Goal: Task Accomplishment & Management: Manage account settings

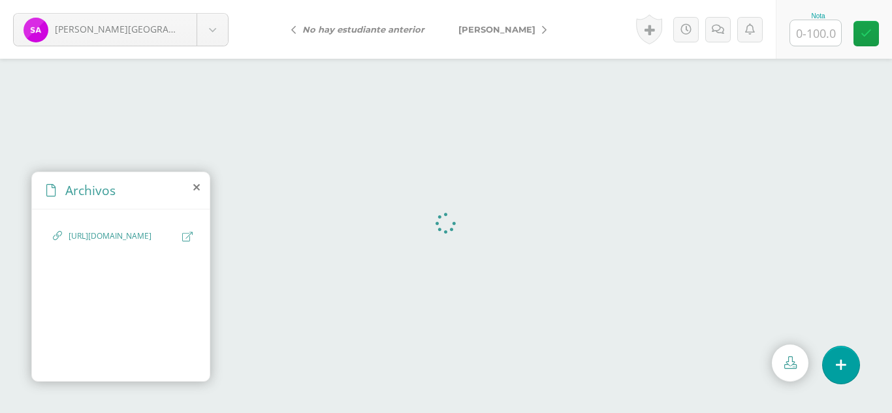
select select "668"
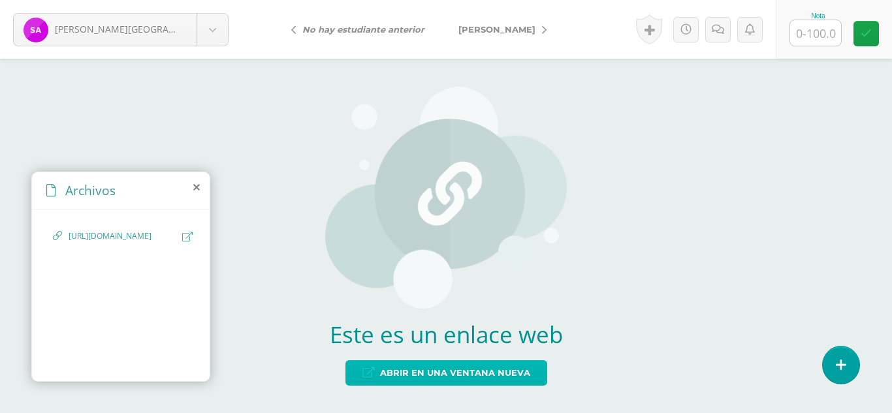
click at [404, 370] on span "Abrir en una ventana nueva" at bounding box center [455, 373] width 150 height 24
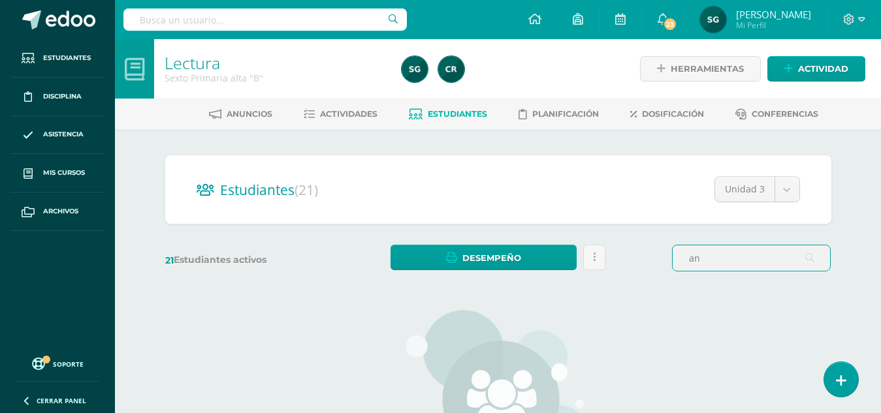
type input "a"
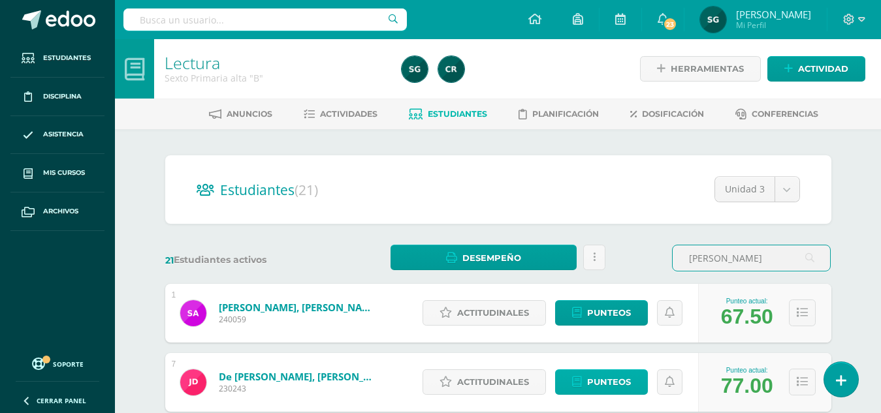
type input "juan andres"
click at [608, 391] on span "Punteos" at bounding box center [609, 382] width 44 height 24
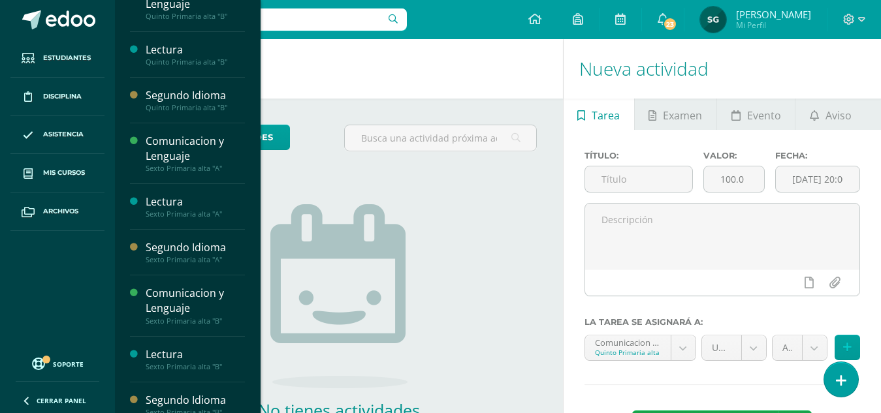
scroll to position [197, 0]
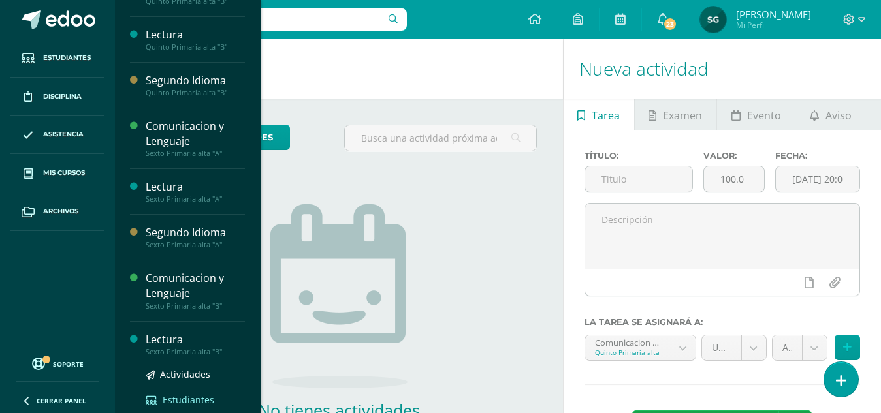
click at [181, 397] on span "Estudiantes" at bounding box center [189, 400] width 52 height 12
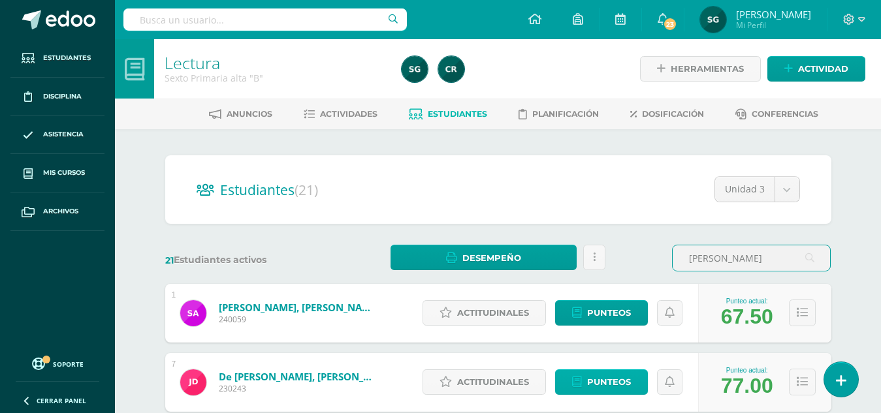
type input "[PERSON_NAME]"
click at [617, 383] on span "Punteos" at bounding box center [609, 382] width 44 height 24
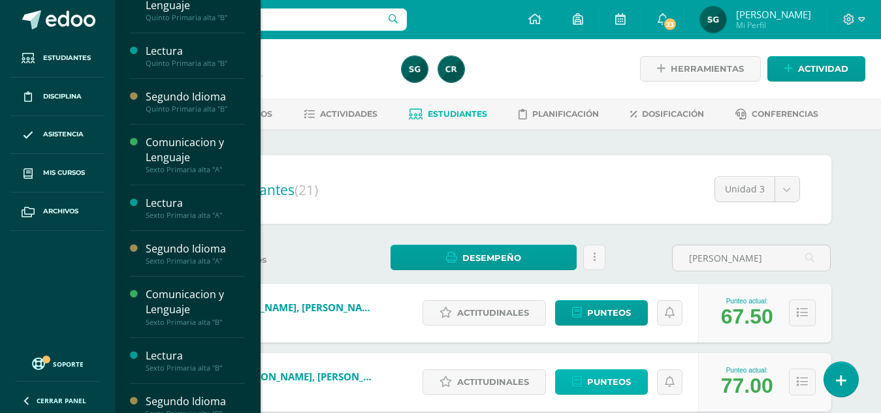
scroll to position [197, 0]
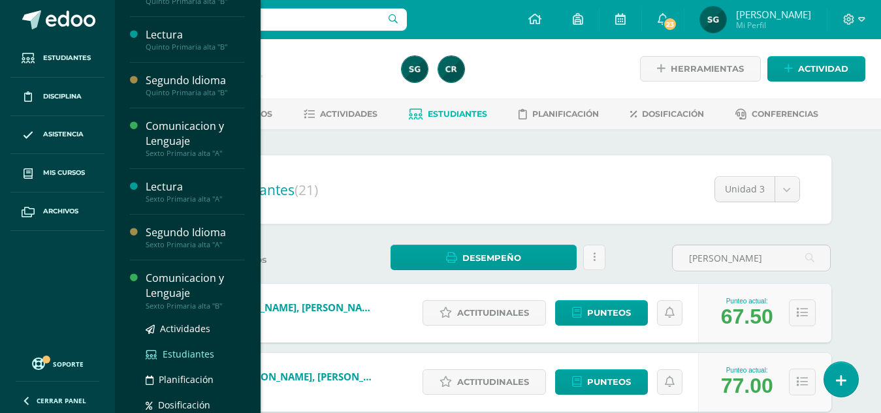
click at [184, 356] on span "Estudiantes" at bounding box center [189, 354] width 52 height 12
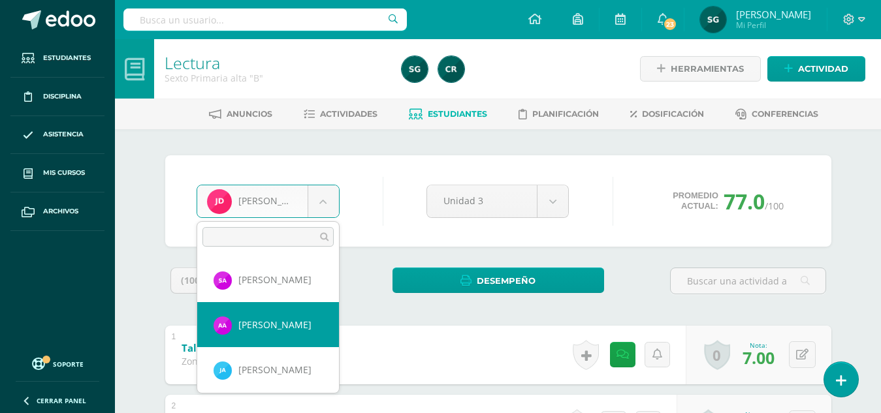
select select "179"
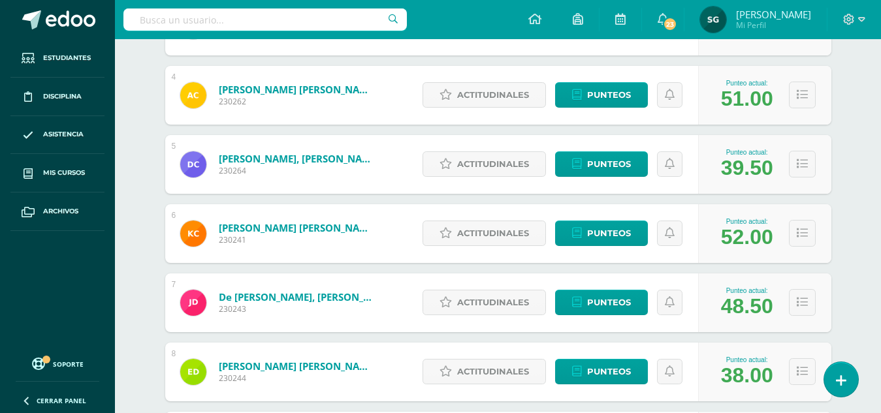
scroll to position [428, 0]
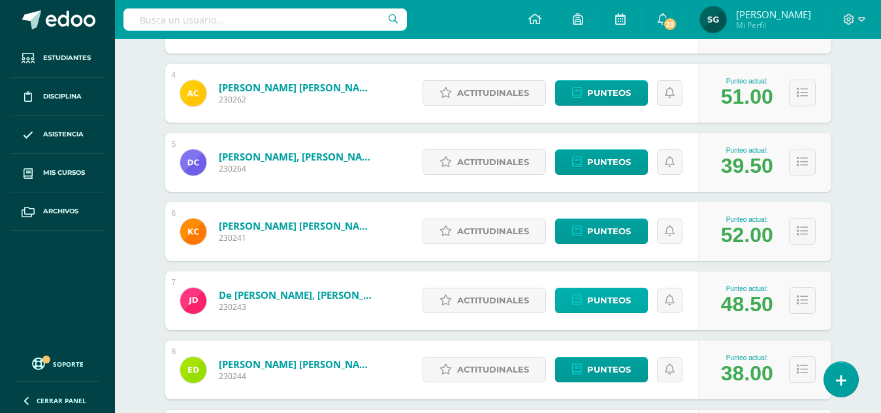
type input "juan andres"
click at [597, 306] on span "Punteos" at bounding box center [609, 301] width 44 height 24
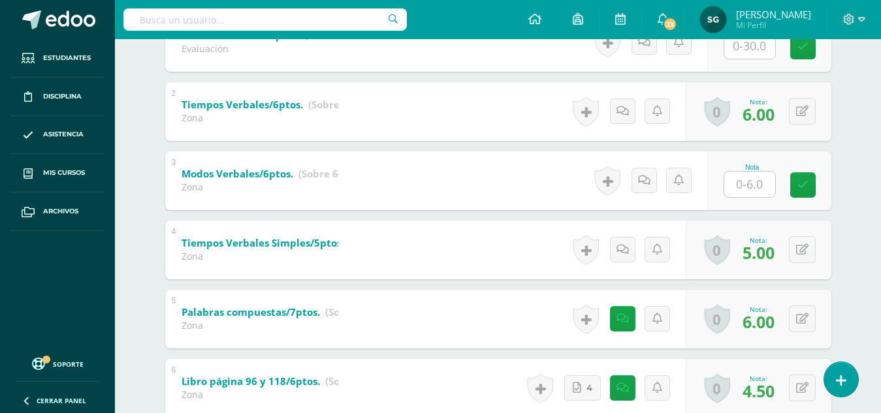
scroll to position [315, 0]
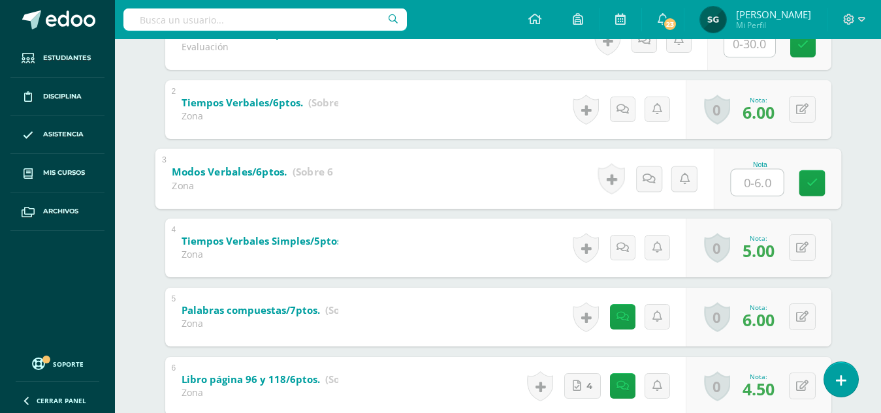
click at [749, 175] on input "text" at bounding box center [757, 182] width 52 height 26
click at [761, 184] on input "text" at bounding box center [757, 182] width 52 height 26
type input "6"
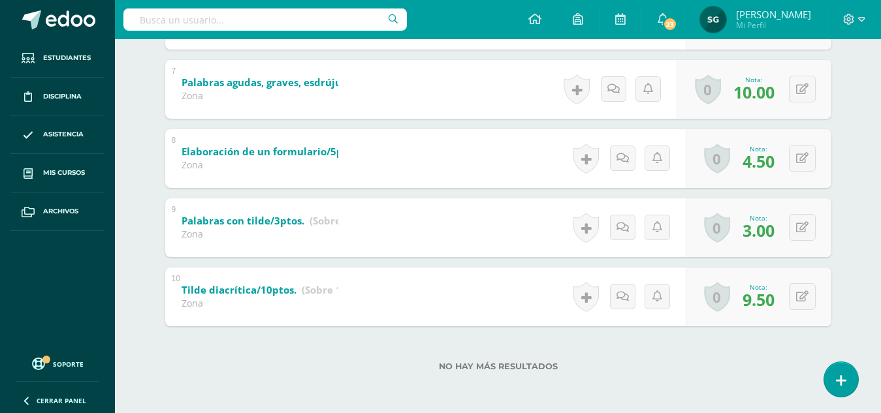
scroll to position [0, 0]
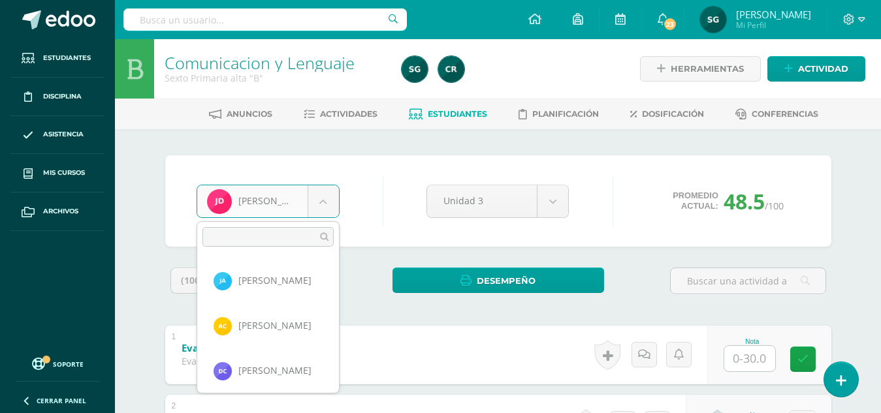
scroll to position [84, 0]
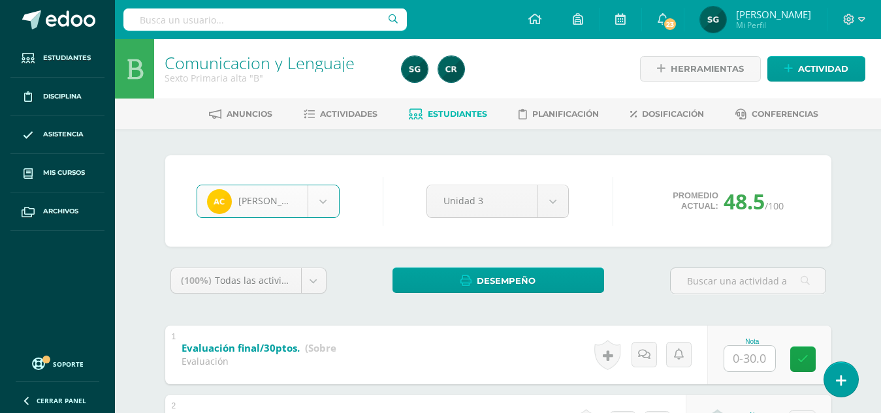
select select "191"
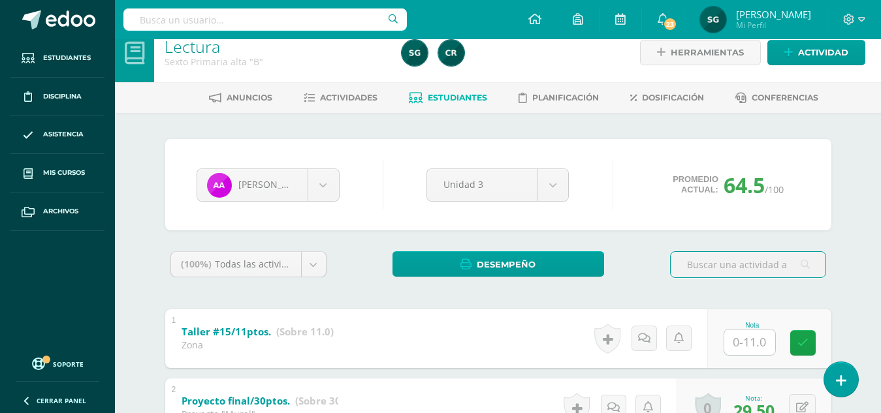
scroll to position [12, 0]
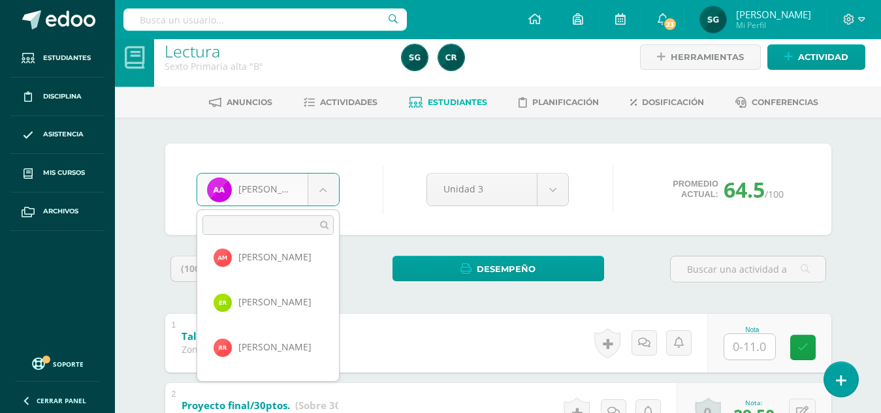
scroll to position [647, 0]
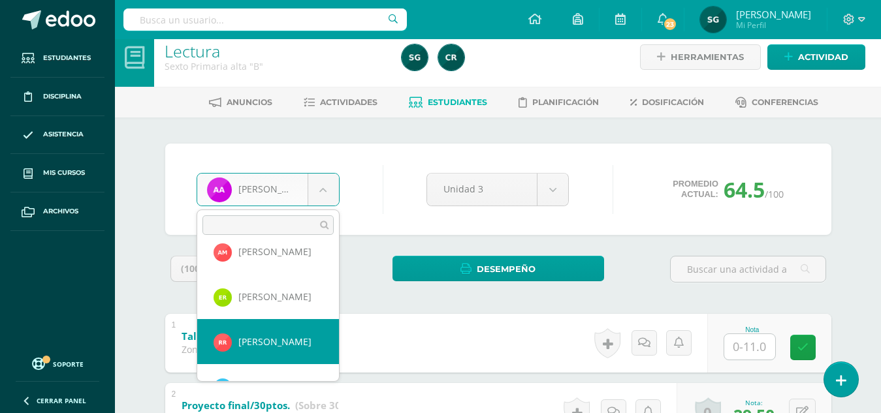
select select "175"
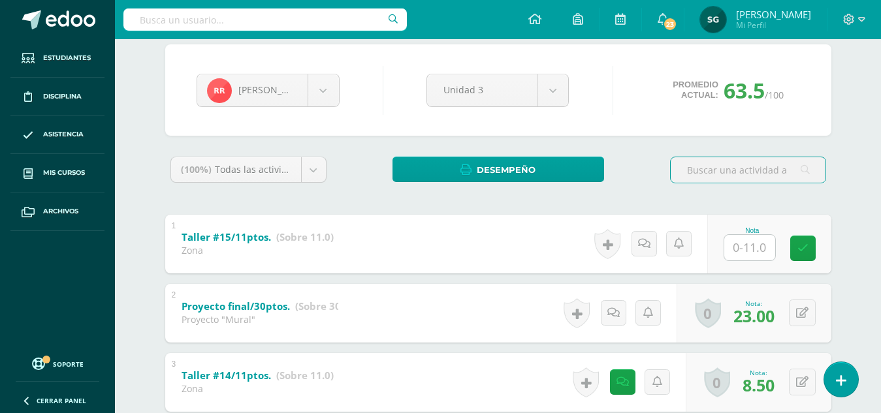
scroll to position [118, 0]
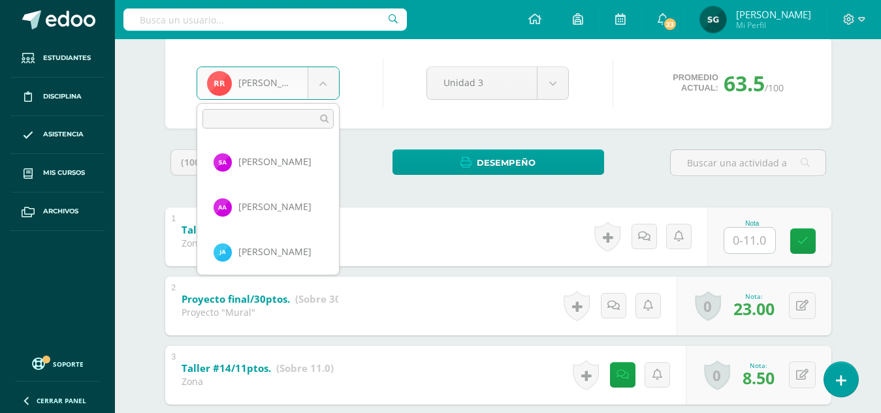
click at [320, 76] on body "Estudiantes Disciplina Asistencia Mis cursos Archivos Soporte Centro de ayuda Ú…" at bounding box center [440, 325] width 881 height 887
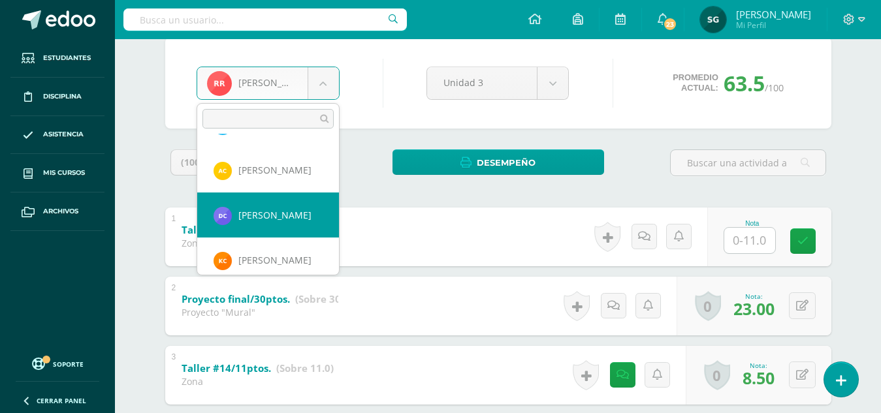
select select "794"
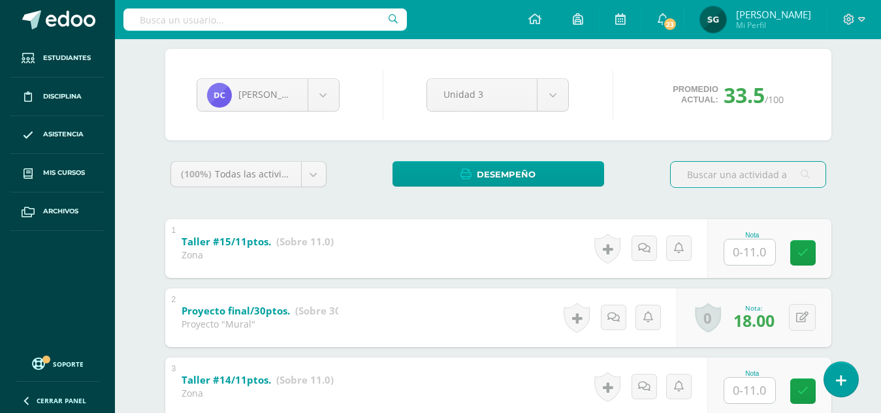
scroll to position [41, 0]
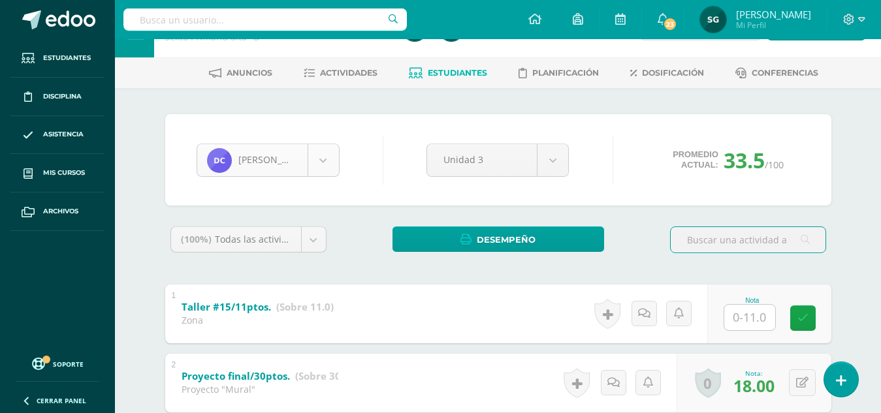
click at [328, 156] on body "Estudiantes Disciplina Asistencia Mis cursos Archivos Soporte Centro de ayuda Ú…" at bounding box center [440, 402] width 881 height 887
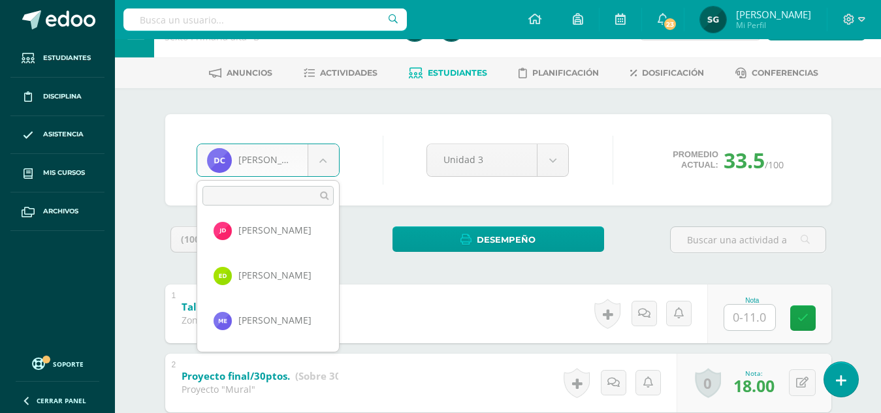
scroll to position [295, 0]
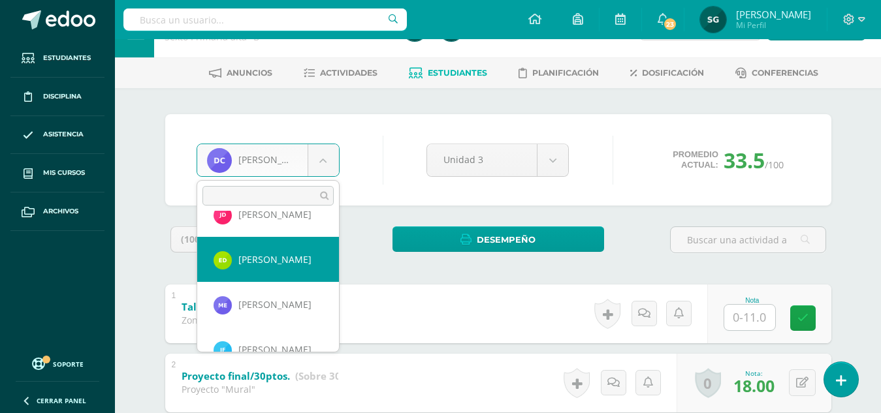
select select "481"
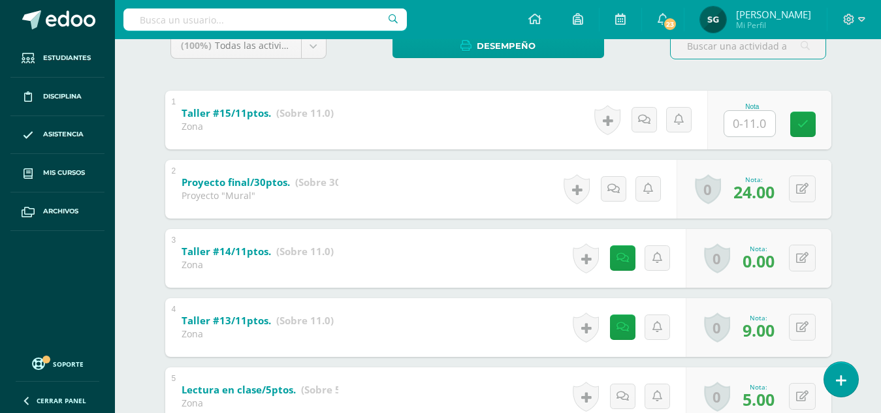
scroll to position [234, 0]
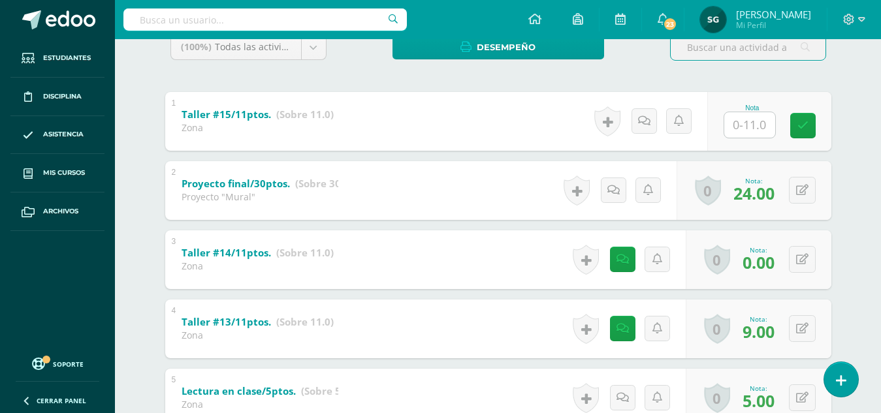
click at [753, 125] on input "text" at bounding box center [749, 124] width 51 height 25
type input "9"
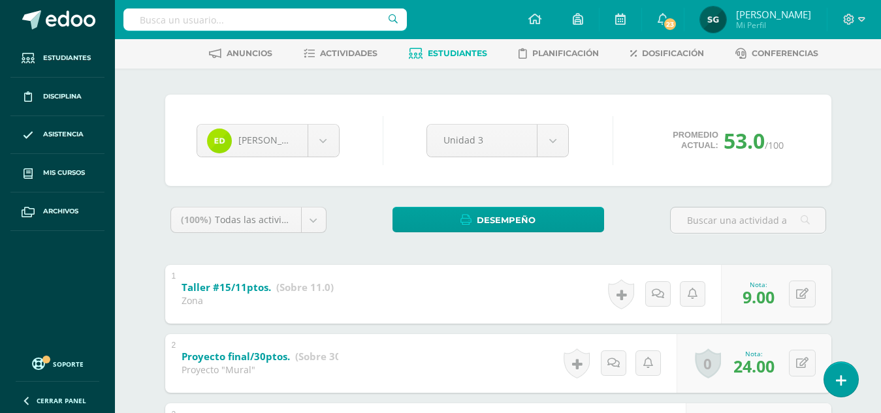
scroll to position [59, 0]
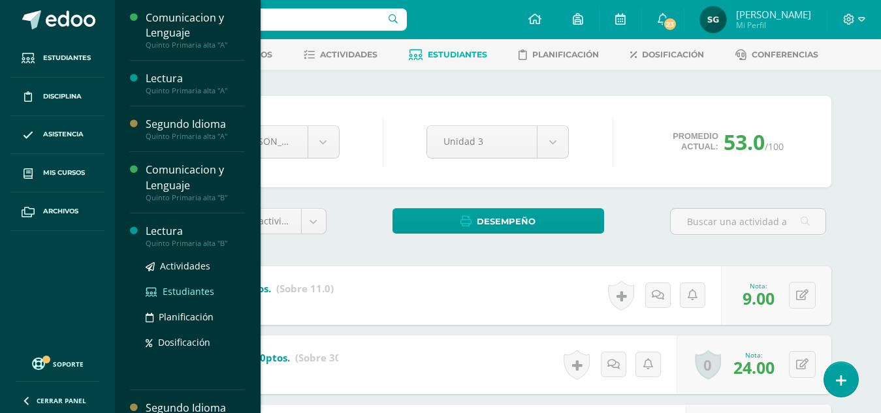
click at [189, 290] on span "Estudiantes" at bounding box center [189, 291] width 52 height 12
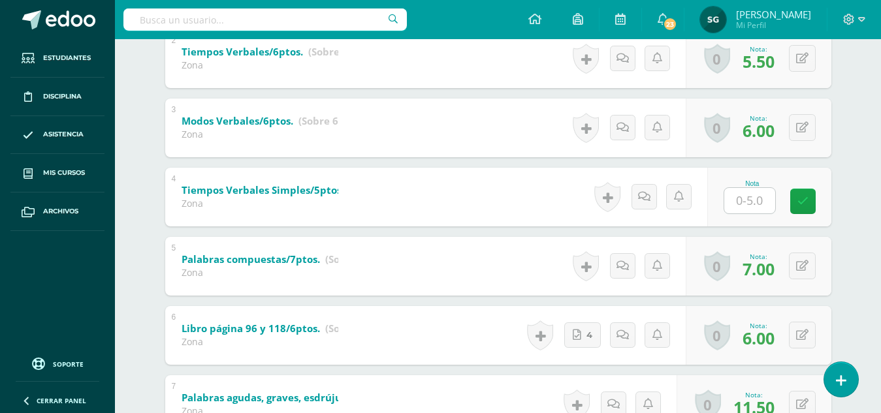
scroll to position [375, 0]
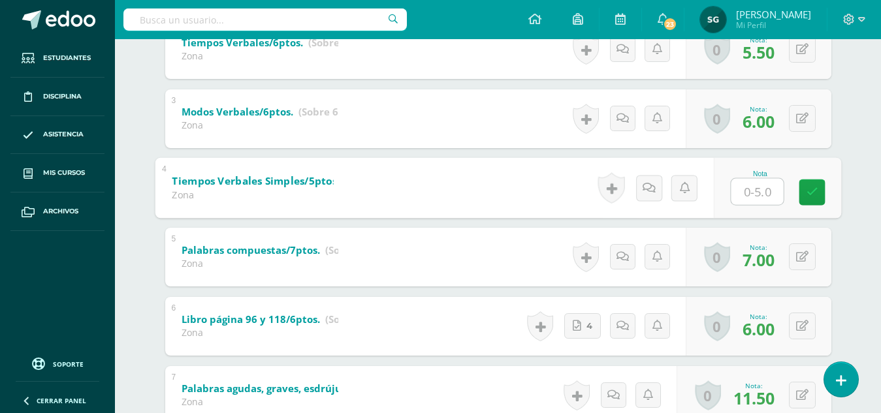
click at [754, 191] on input "text" at bounding box center [757, 191] width 52 height 26
type input "3"
click at [659, 190] on link at bounding box center [649, 188] width 26 height 26
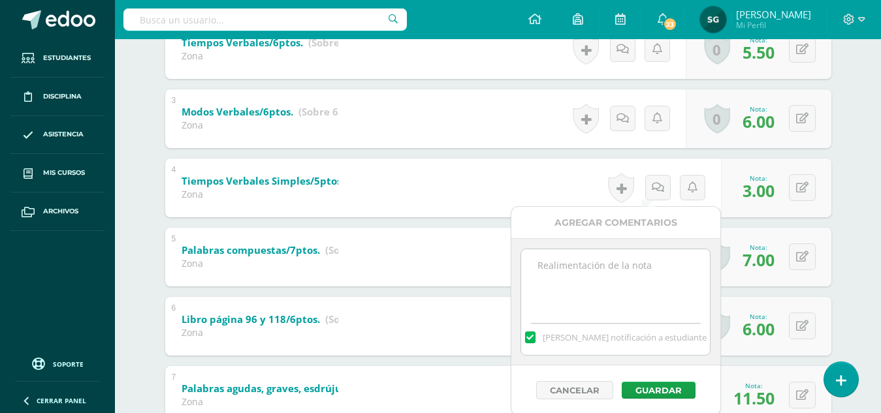
click at [623, 270] on textarea at bounding box center [615, 282] width 189 height 65
type textarea "Observación: Ejercicio incompleto."
click at [655, 389] on button "Guardar" at bounding box center [659, 390] width 74 height 17
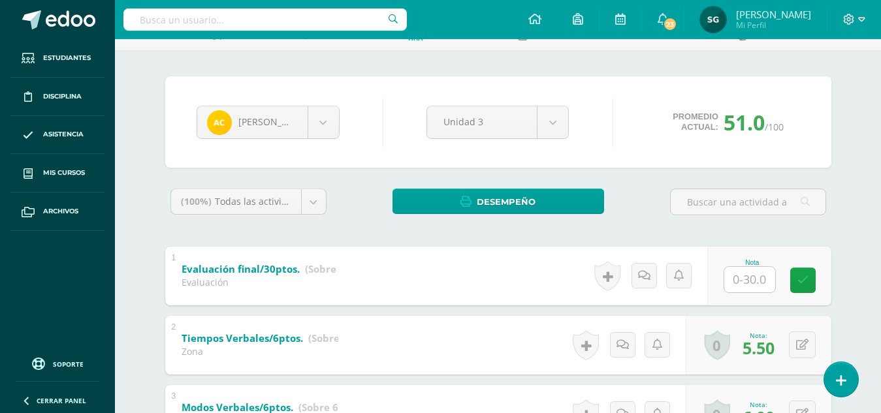
scroll to position [73, 0]
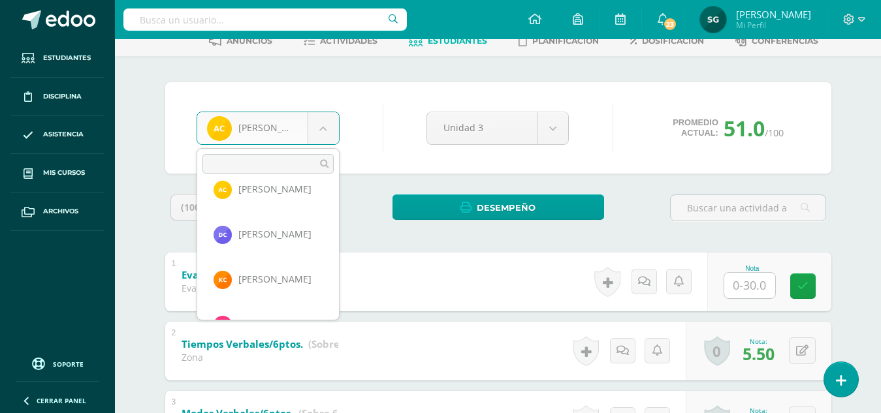
scroll to position [184, 0]
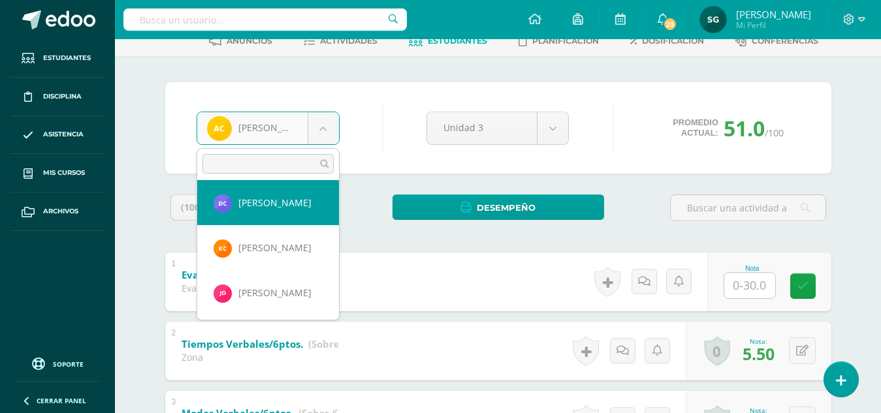
select select "794"
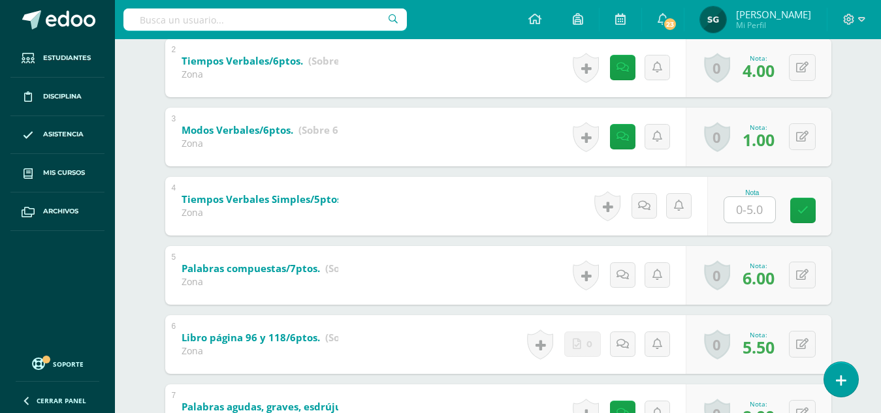
scroll to position [384, 0]
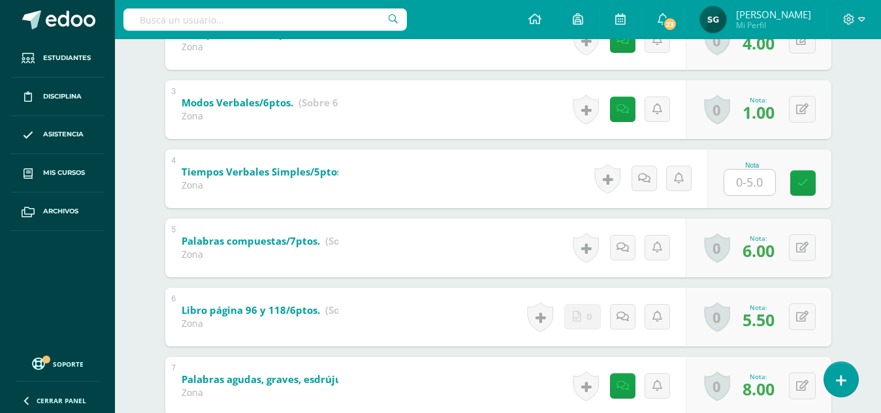
click at [741, 169] on div at bounding box center [750, 182] width 52 height 27
click at [749, 184] on input "text" at bounding box center [757, 182] width 52 height 26
type input "1.5"
click at [651, 172] on link at bounding box center [649, 179] width 26 height 26
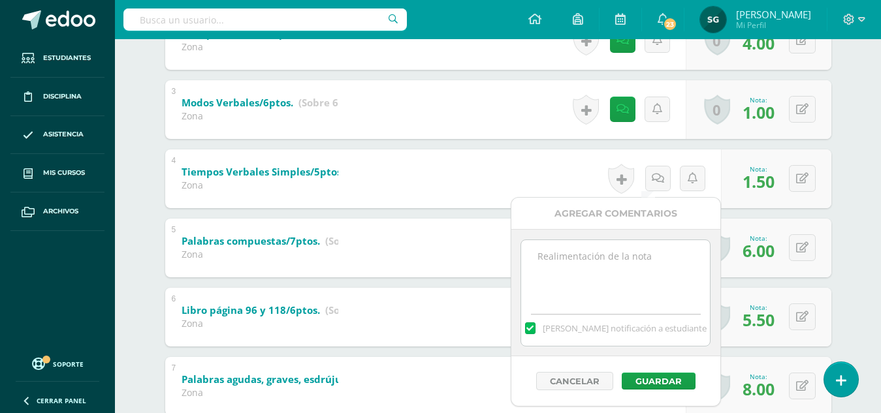
click at [628, 236] on div "[PERSON_NAME] notificación a estudiante" at bounding box center [615, 292] width 209 height 127
click at [619, 249] on textarea at bounding box center [615, 272] width 189 height 65
type textarea "Observación: Ejercicio incompleto."
click at [645, 378] on button "Guardar" at bounding box center [659, 381] width 74 height 17
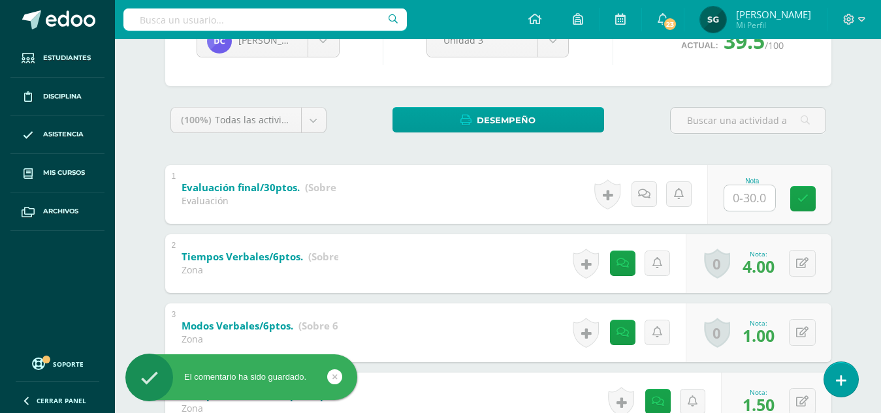
scroll to position [70, 0]
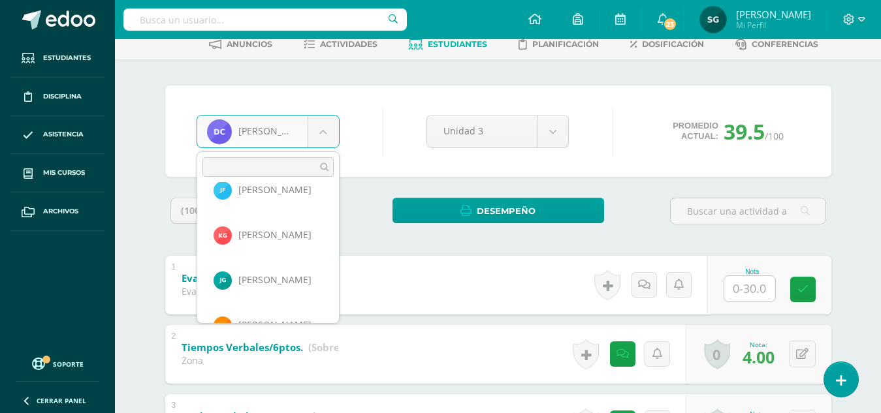
scroll to position [437, 0]
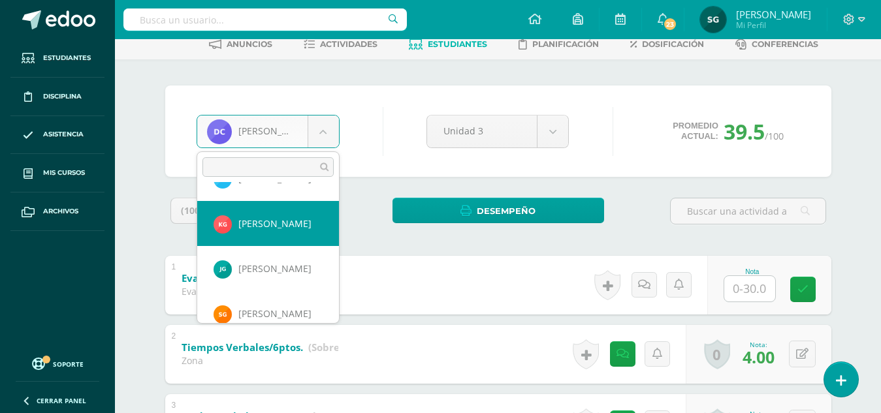
select select "1139"
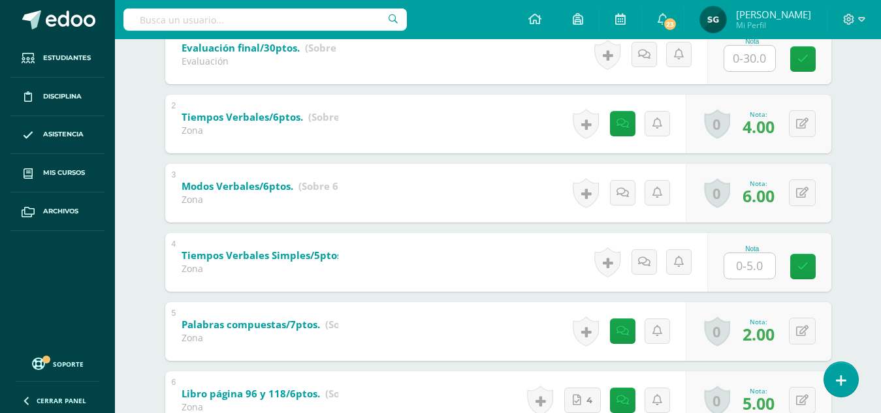
scroll to position [322, 0]
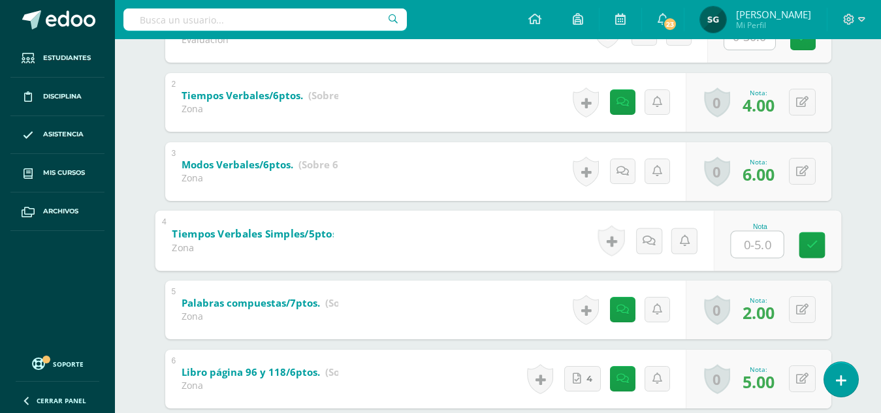
click at [747, 247] on input "text" at bounding box center [757, 244] width 52 height 26
type input "2.5"
click at [645, 237] on icon at bounding box center [648, 240] width 13 height 11
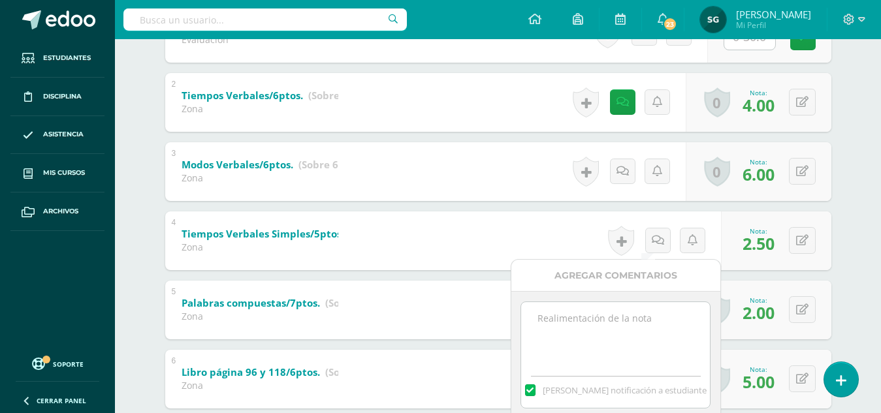
click at [623, 319] on textarea at bounding box center [615, 334] width 189 height 65
type textarea "Observación: Faltó el flopbook."
click at [619, 278] on div "Agregar Comentarios" at bounding box center [615, 276] width 209 height 32
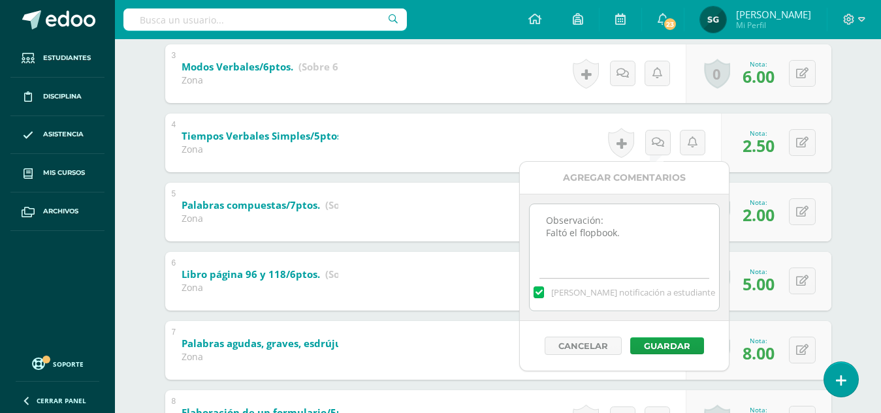
scroll to position [427, 0]
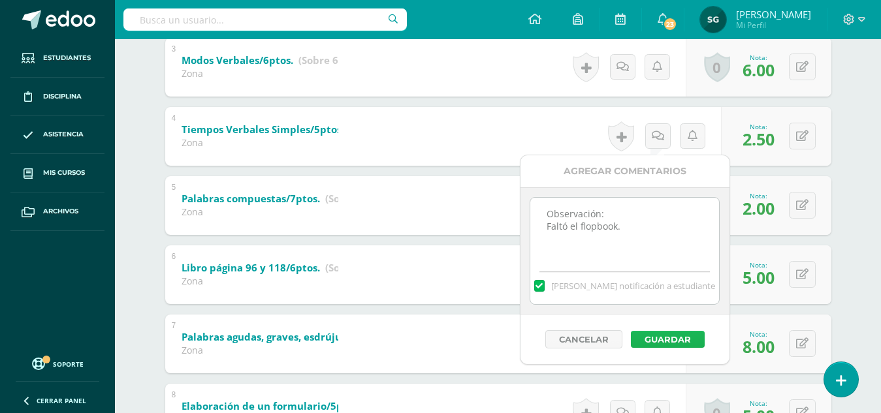
click at [658, 336] on button "Guardar" at bounding box center [668, 339] width 74 height 17
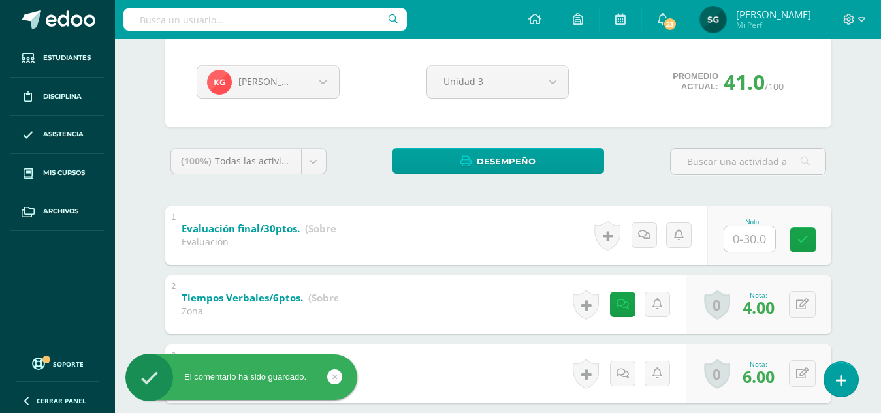
scroll to position [0, 0]
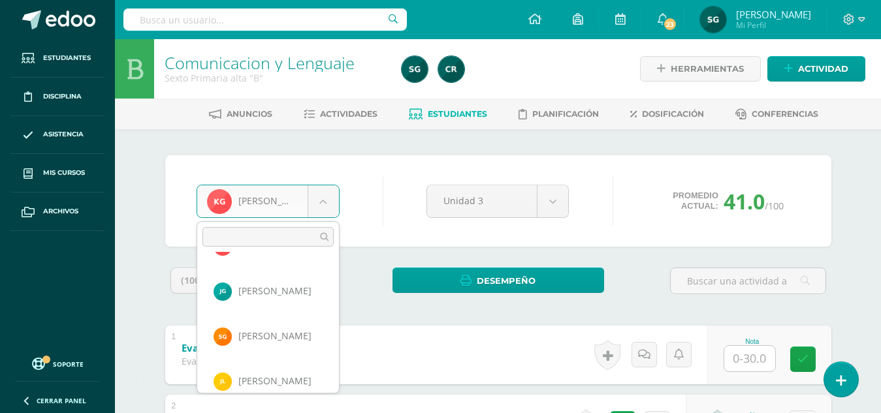
scroll to position [489, 0]
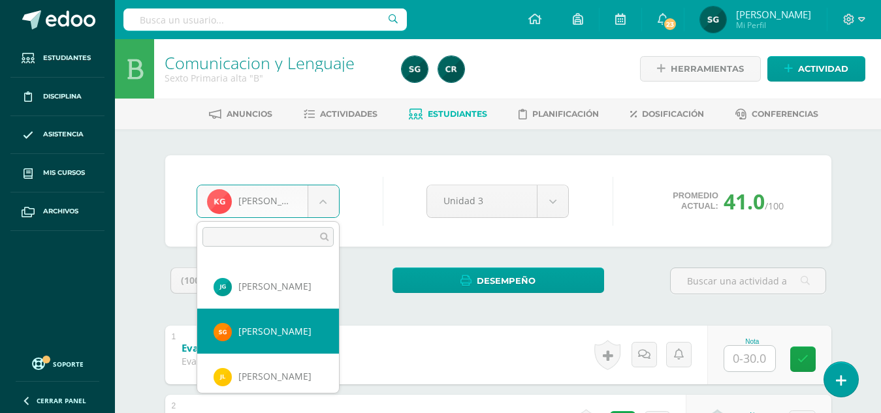
select select "188"
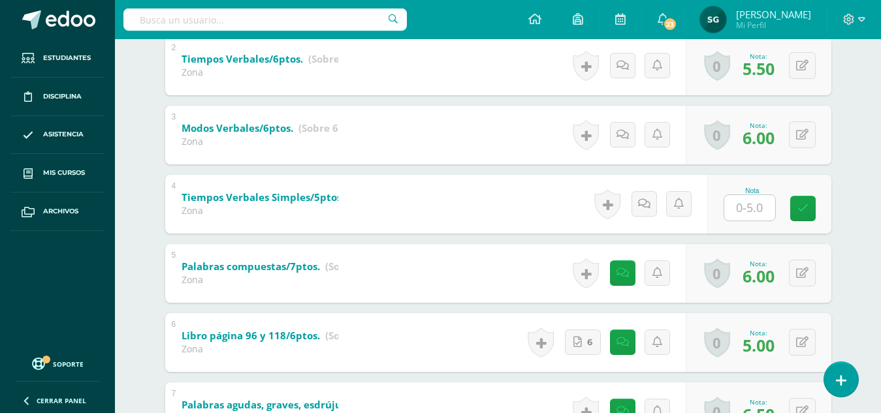
scroll to position [387, 0]
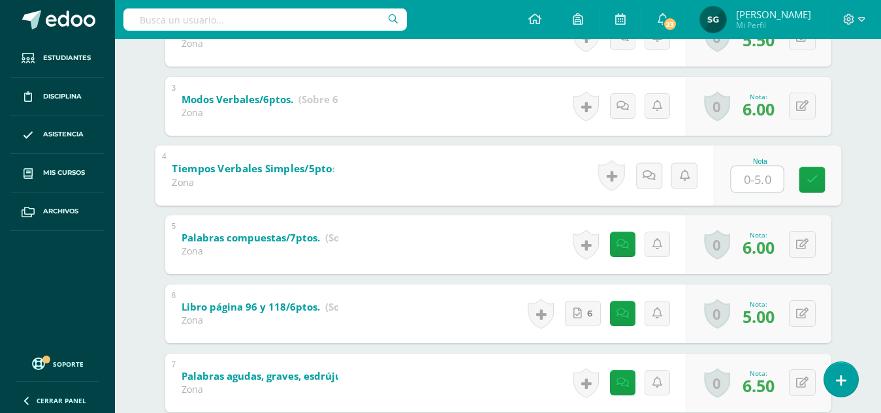
click at [752, 178] on input "text" at bounding box center [757, 179] width 52 height 26
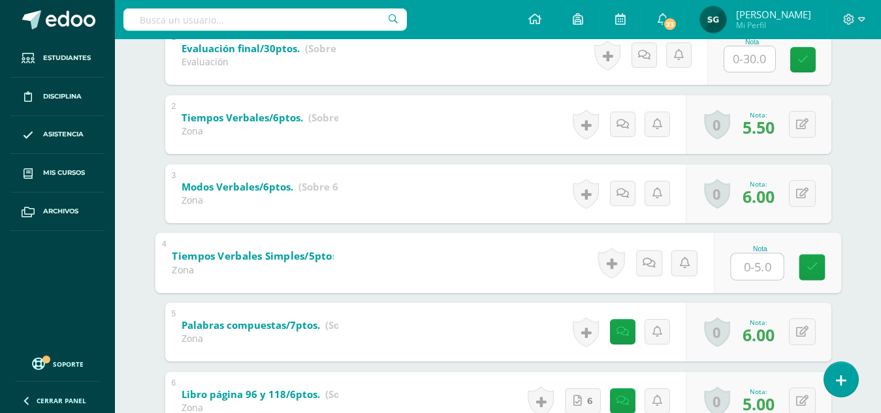
scroll to position [298, 0]
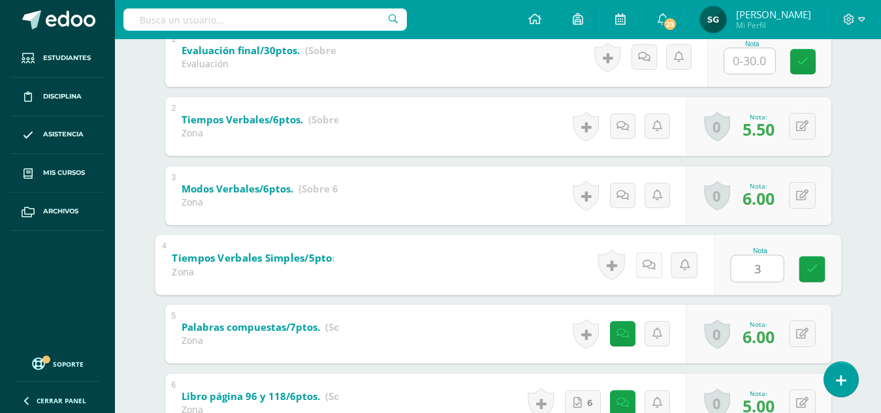
type input "3"
click at [648, 264] on icon at bounding box center [648, 264] width 13 height 11
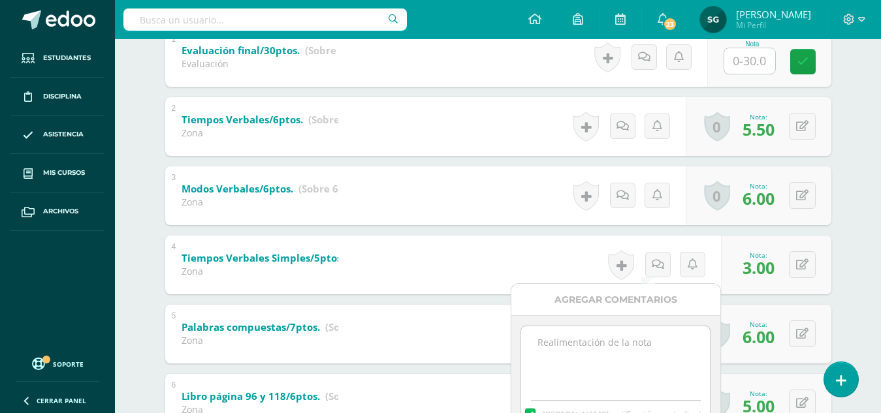
click at [622, 336] on textarea at bounding box center [615, 359] width 189 height 65
click at [557, 358] on textarea "Observación . EJericicio incompleto." at bounding box center [615, 359] width 189 height 65
click at [546, 349] on textarea "Observación . EJercicio incompleto." at bounding box center [615, 359] width 189 height 65
type textarea "Observación . Ejercicio incompleto."
click at [611, 297] on div "Agregar Comentarios" at bounding box center [615, 300] width 209 height 32
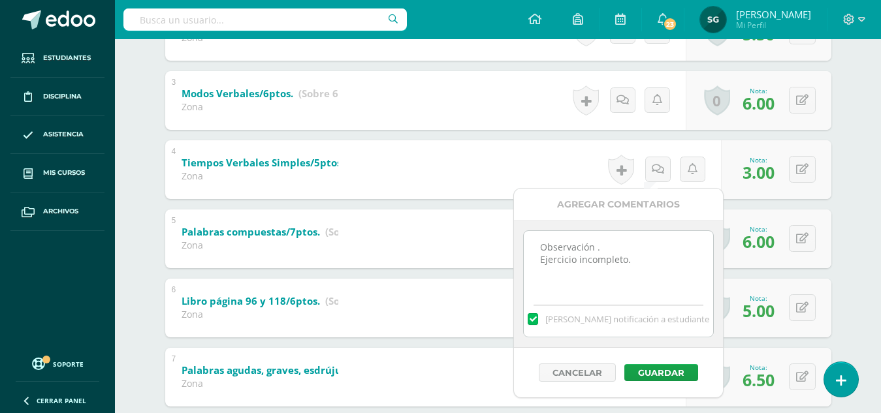
scroll to position [402, 0]
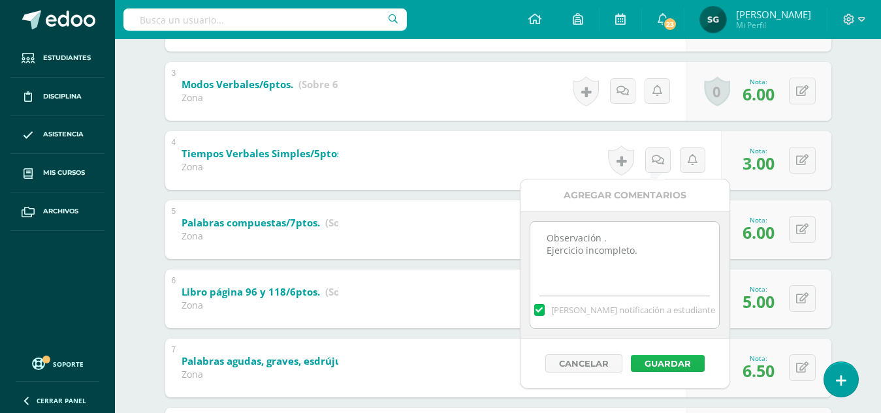
click at [660, 359] on button "Guardar" at bounding box center [668, 363] width 74 height 17
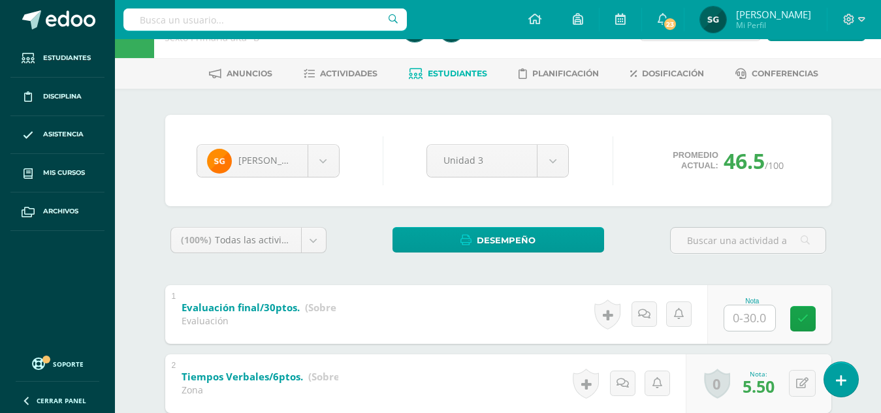
scroll to position [0, 0]
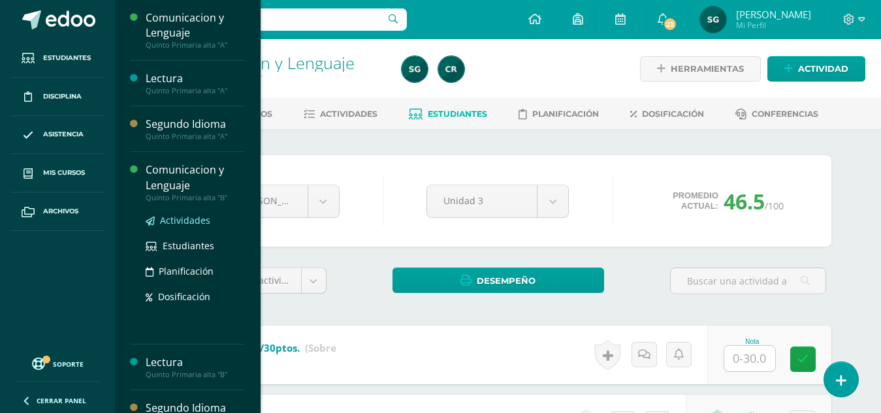
click at [193, 223] on span "Actividades" at bounding box center [185, 220] width 50 height 12
click at [187, 244] on span "Estudiantes" at bounding box center [189, 246] width 52 height 12
